Goal: Task Accomplishment & Management: Use online tool/utility

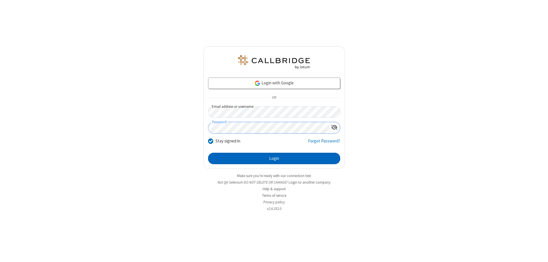
click at [274, 158] on button "Login" at bounding box center [274, 158] width 132 height 11
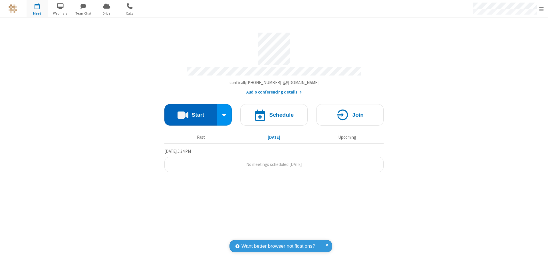
click at [191, 112] on button "Start" at bounding box center [191, 114] width 53 height 21
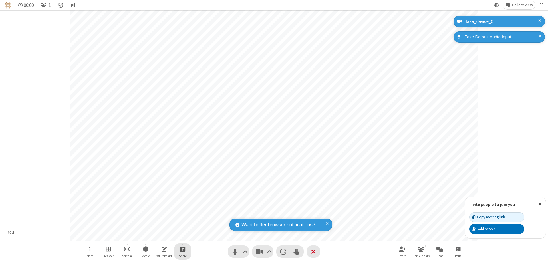
click at [183, 248] on span "Start sharing" at bounding box center [182, 248] width 5 height 7
click at [160, 235] on span "Share my screen" at bounding box center [160, 235] width 7 height 5
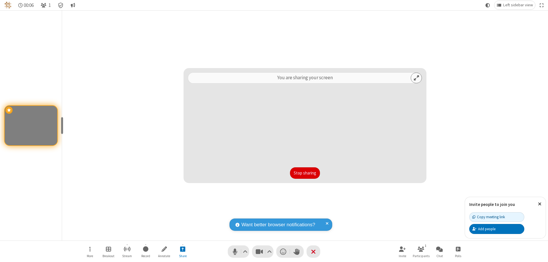
click at [305, 173] on button "Stop sharing" at bounding box center [305, 172] width 30 height 11
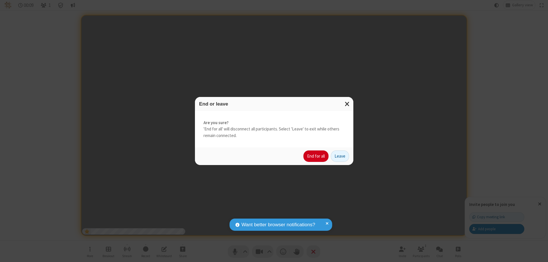
click at [316, 156] on button "End for all" at bounding box center [316, 155] width 25 height 11
